Goal: Find specific page/section: Find specific page/section

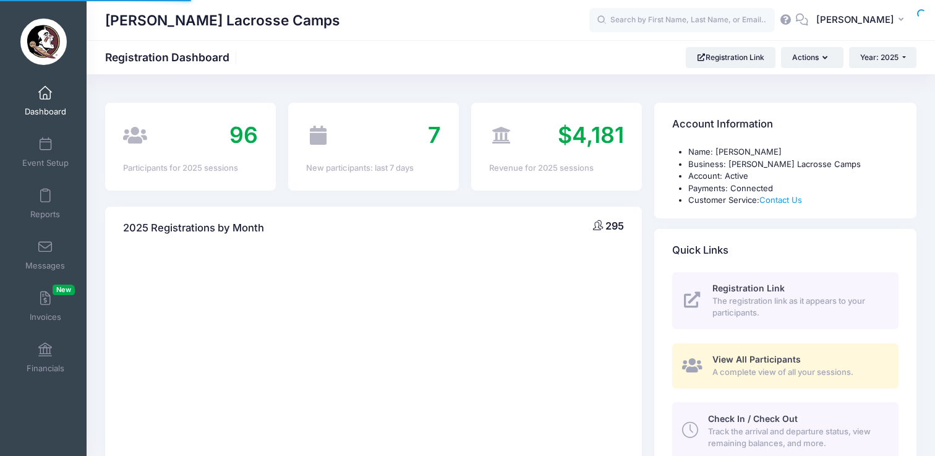
select select
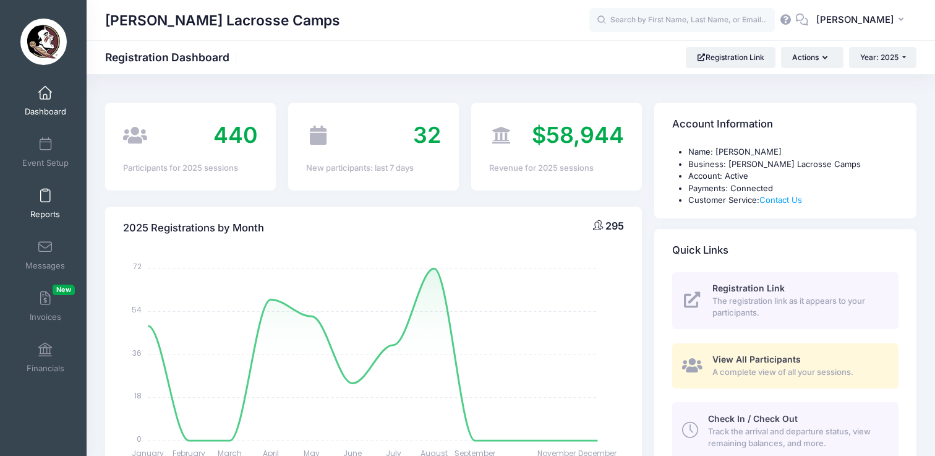
click at [52, 198] on link "Reports" at bounding box center [45, 203] width 59 height 43
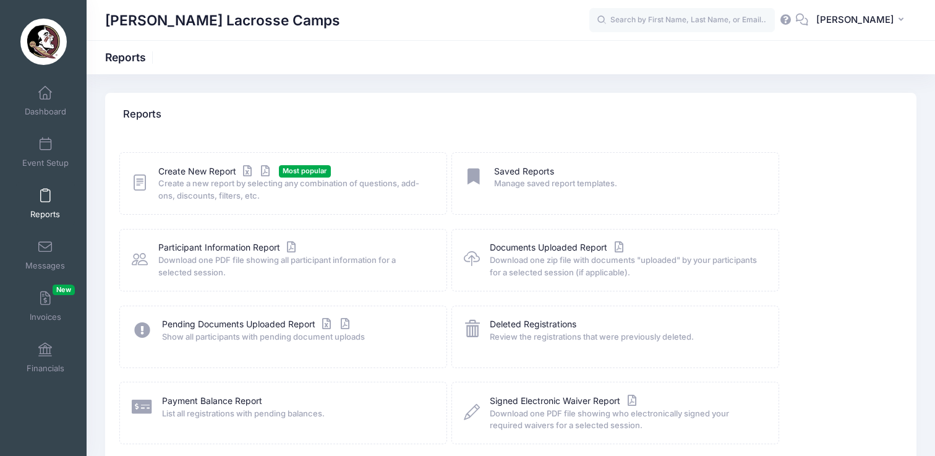
click at [139, 184] on icon at bounding box center [140, 182] width 16 height 19
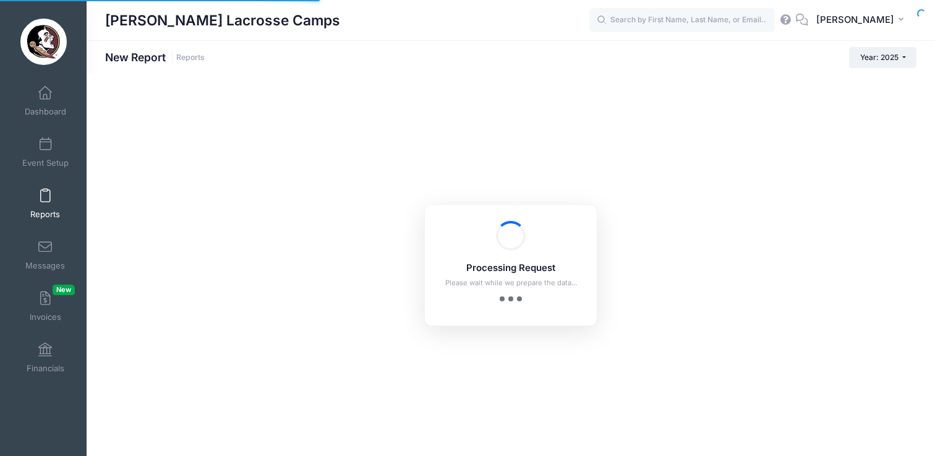
checkbox input "true"
